Goal: Navigation & Orientation: Go to known website

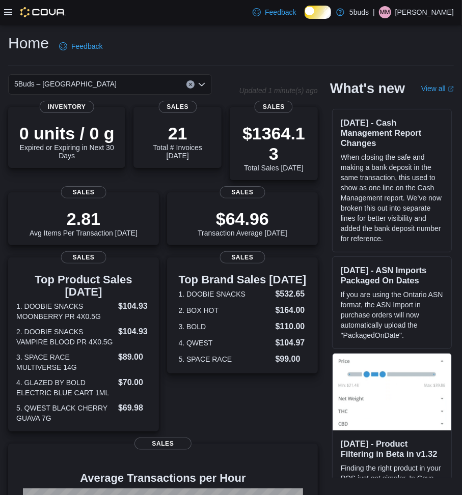
click at [426, 10] on p "Micheal McGill" at bounding box center [424, 12] width 59 height 12
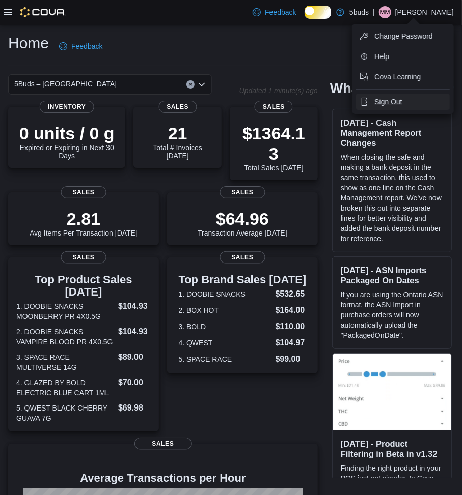
click at [402, 103] on span "Sign Out" at bounding box center [387, 102] width 27 height 10
